Goal: Navigation & Orientation: Find specific page/section

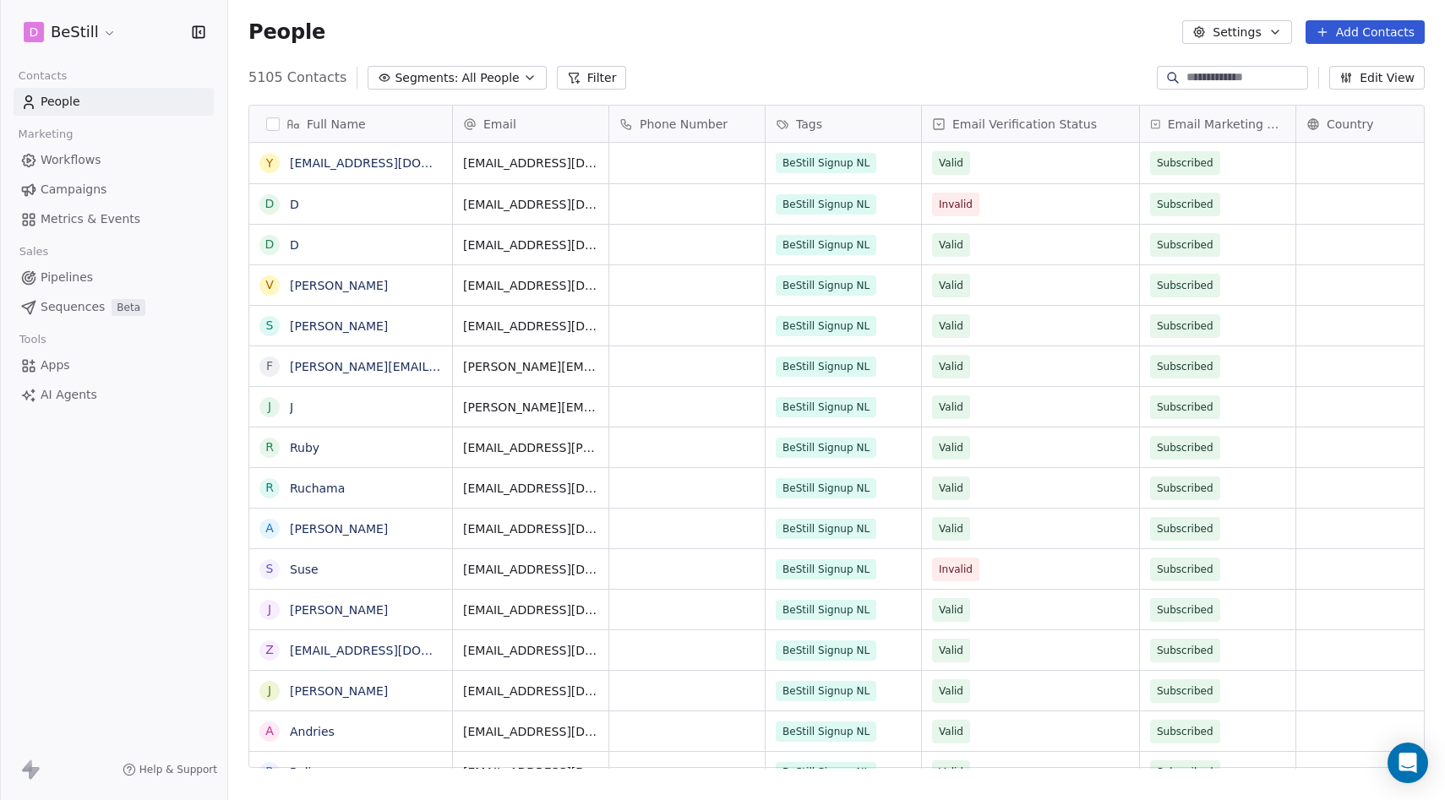
scroll to position [704, 1217]
click at [80, 188] on span "Campaigns" at bounding box center [74, 190] width 66 height 18
